Goal: Transaction & Acquisition: Purchase product/service

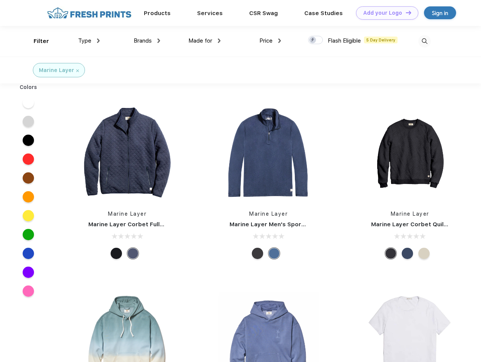
scroll to position [0, 0]
click at [384, 13] on link "Add your Logo Design Tool" at bounding box center [387, 12] width 62 height 13
click at [0, 0] on div "Design Tool" at bounding box center [0, 0] width 0 height 0
click at [405, 12] on link "Add your Logo Design Tool" at bounding box center [387, 12] width 62 height 13
click at [36, 41] on div "Filter" at bounding box center [41, 41] width 15 height 9
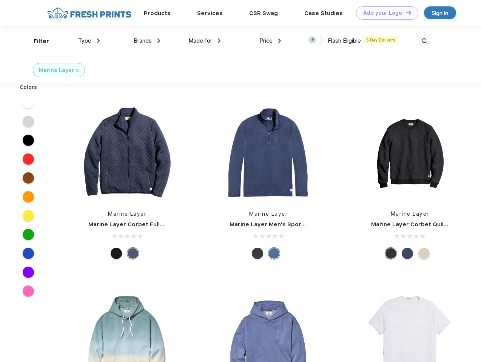
click at [89, 41] on span "Type" at bounding box center [84, 40] width 13 height 7
click at [147, 41] on span "Brands" at bounding box center [143, 40] width 18 height 7
click at [204, 41] on span "Made for" at bounding box center [200, 40] width 24 height 7
click at [270, 41] on span "Price" at bounding box center [265, 40] width 13 height 7
click at [315, 40] on div at bounding box center [315, 40] width 15 height 8
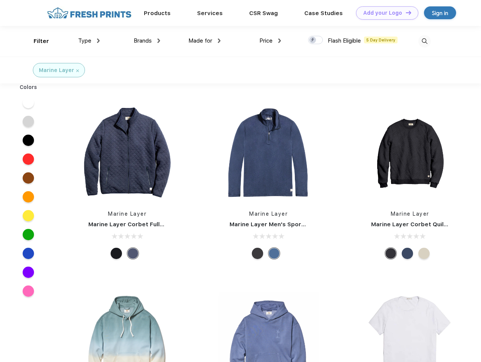
click at [313, 40] on input "checkbox" at bounding box center [310, 37] width 5 height 5
click at [424, 41] on img at bounding box center [424, 41] width 12 height 12
